Goal: Task Accomplishment & Management: Manage account settings

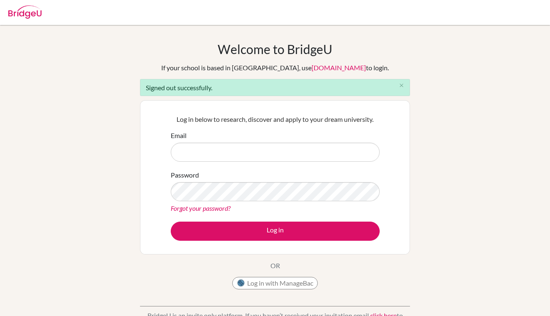
click at [290, 148] on input "Email" at bounding box center [275, 152] width 209 height 19
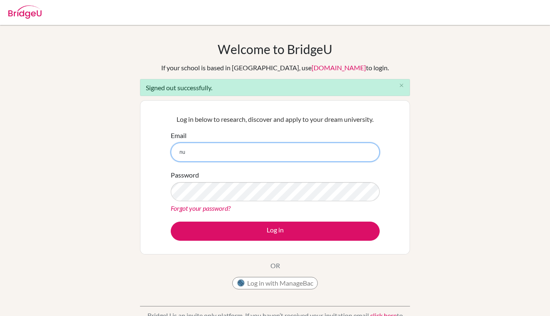
type input "[EMAIL_ADDRESS][DOMAIN_NAME]"
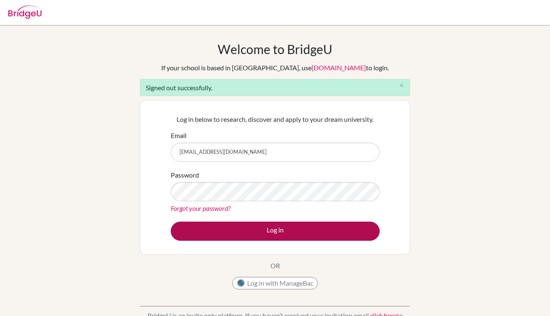
click at [267, 231] on button "Log in" at bounding box center [275, 230] width 209 height 19
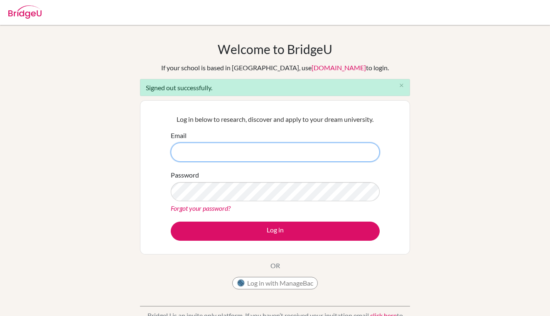
type input "[EMAIL_ADDRESS][DOMAIN_NAME]"
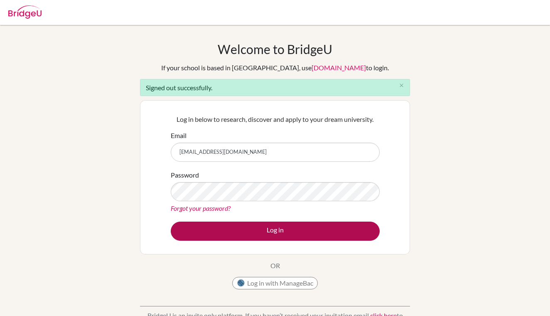
click at [273, 228] on button "Log in" at bounding box center [275, 230] width 209 height 19
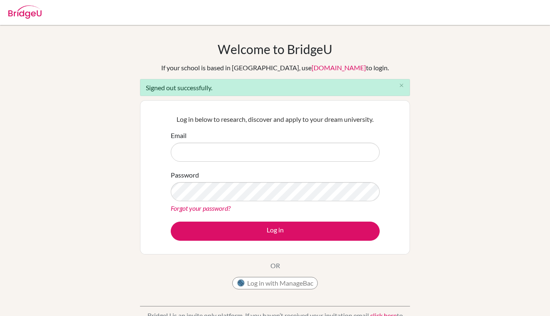
click at [222, 151] on input "Email" at bounding box center [275, 152] width 209 height 19
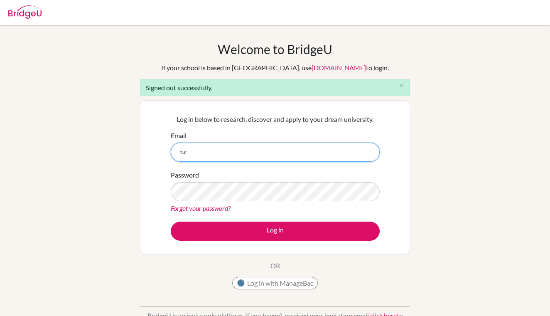
type input "nursultan.sadykov12@icloud.com"
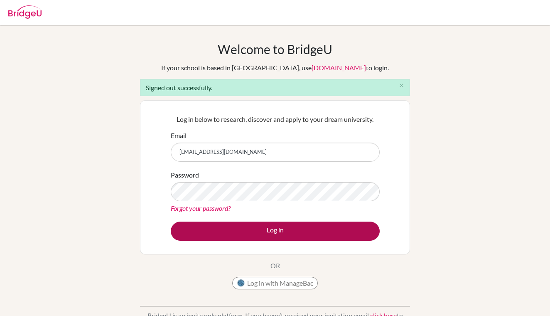
click at [265, 229] on button "Log in" at bounding box center [275, 230] width 209 height 19
